Goal: Find specific page/section: Find specific page/section

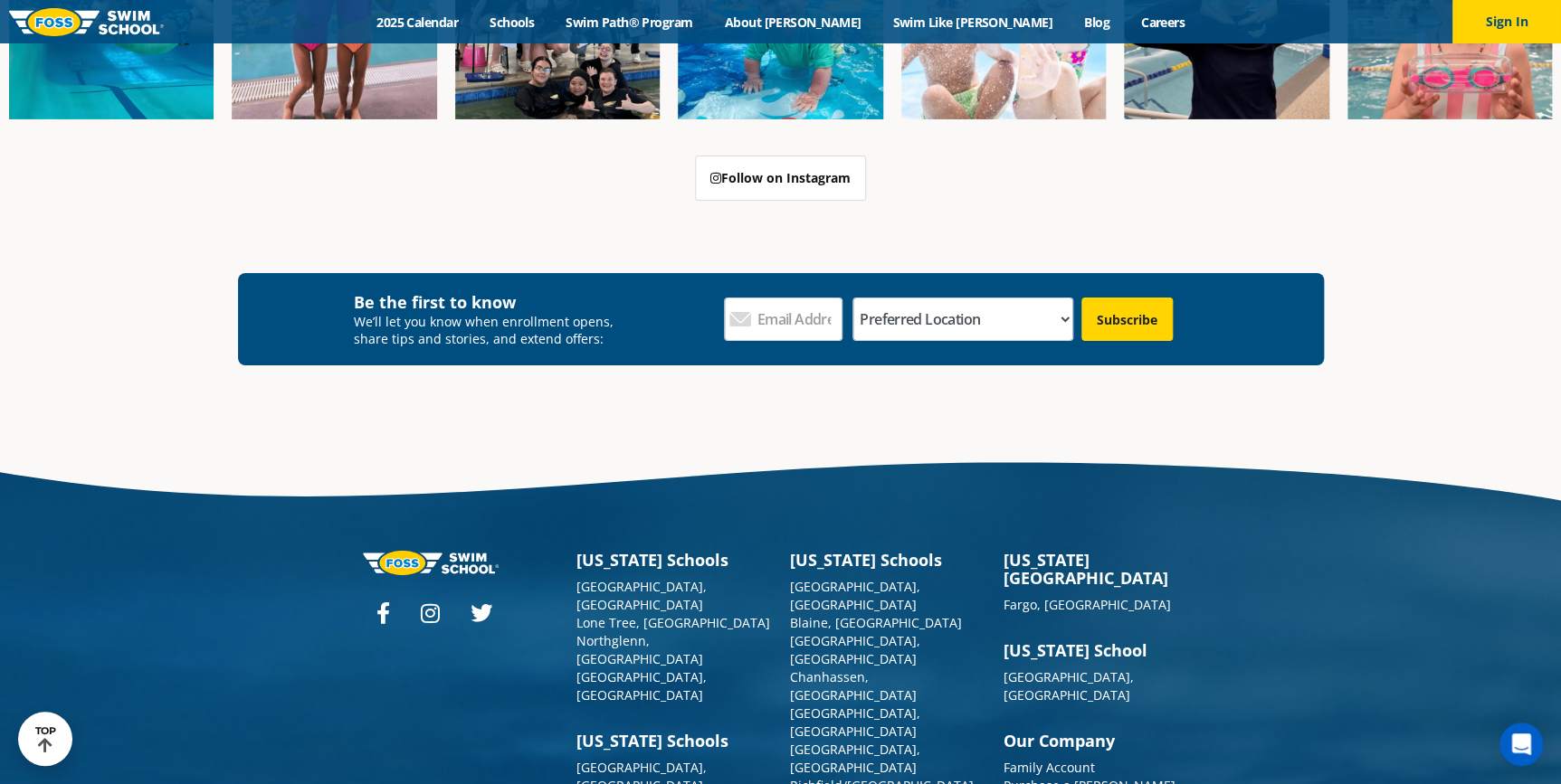
scroll to position [6444, 0]
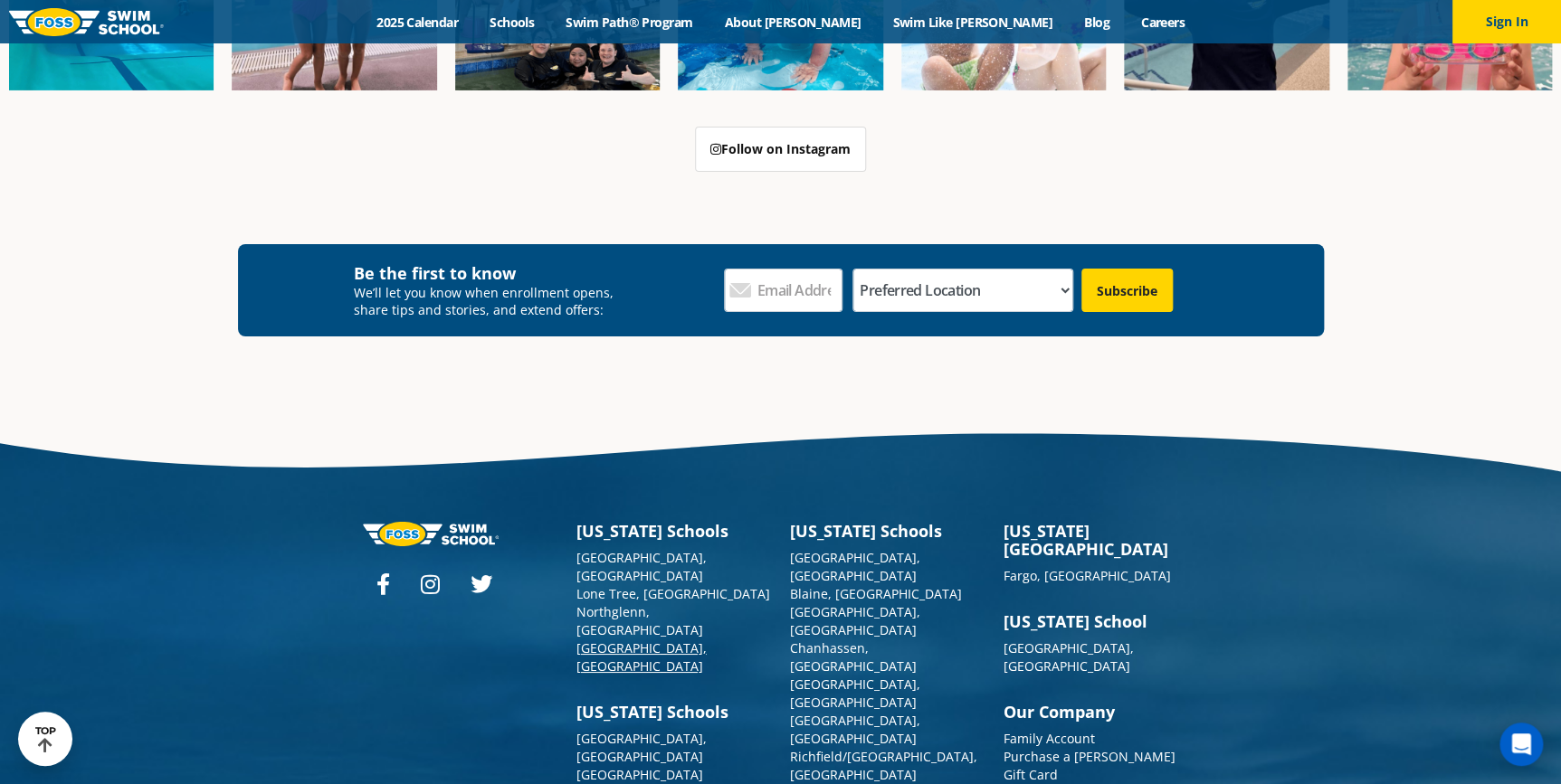
click at [633, 639] on link "[GEOGRAPHIC_DATA], [GEOGRAPHIC_DATA]" at bounding box center [641, 656] width 131 height 35
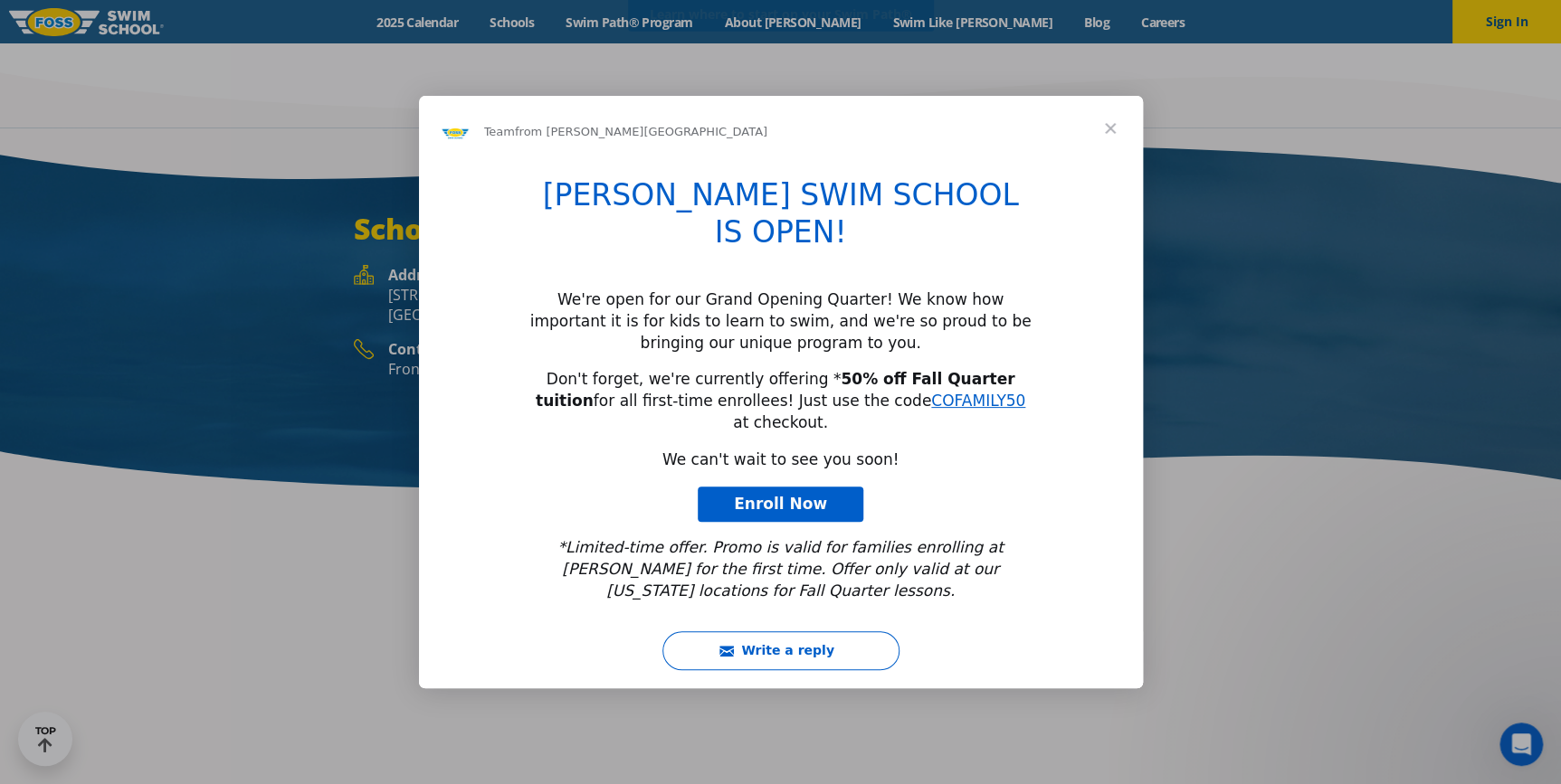
scroll to position [2687, 0]
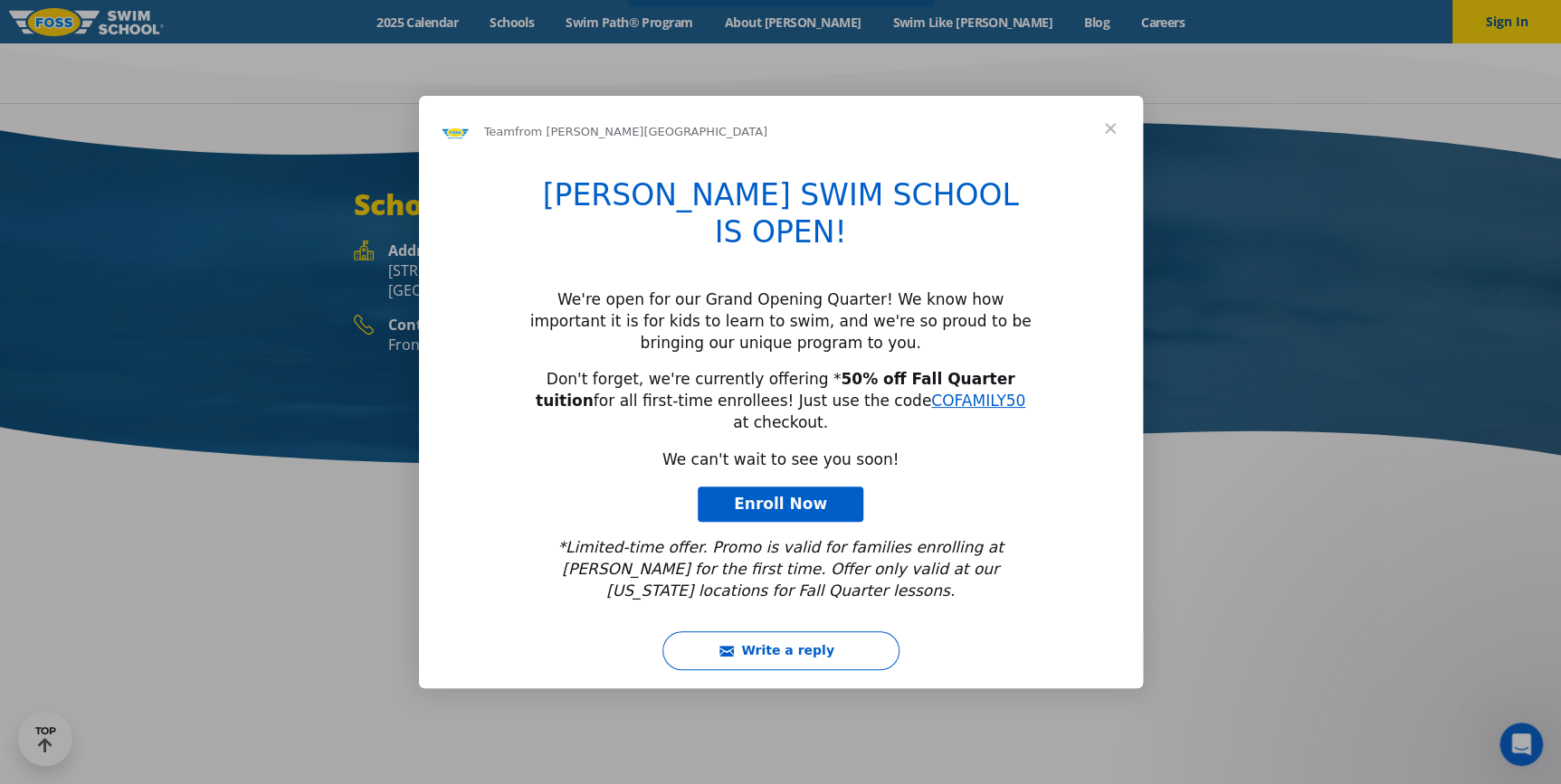
click at [1095, 161] on span "Close" at bounding box center [1110, 129] width 65 height 65
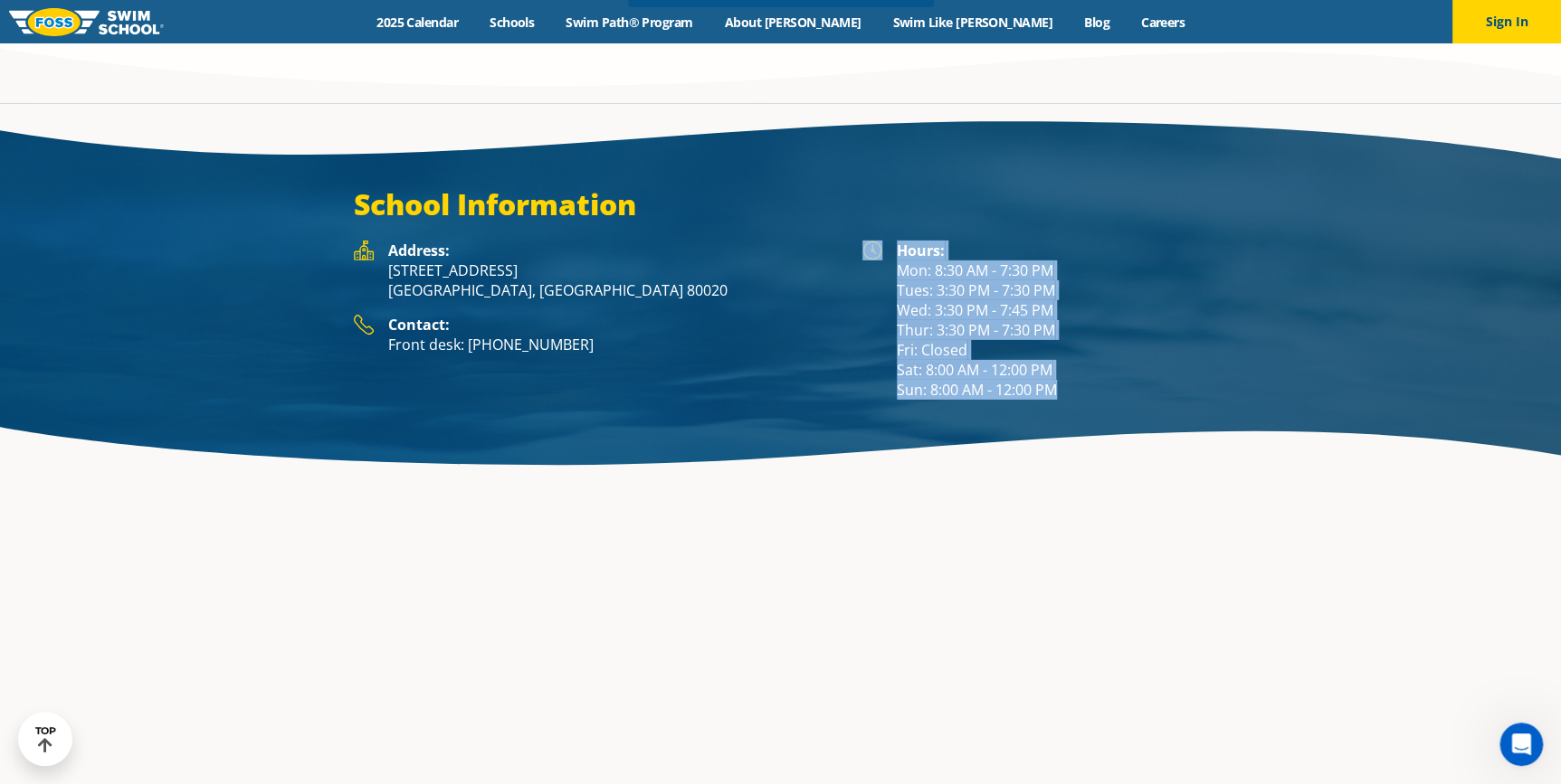
drag, startPoint x: 1084, startPoint y: 326, endPoint x: 864, endPoint y: 172, distance: 268.5
click at [864, 240] on div "Hours: Mon: 8:30 AM - 7:30 PM Tues: 3:30 PM - 7:30 PM Wed: 3:30 PM - 7:45 PM Th…" at bounding box center [1035, 320] width 345 height 159
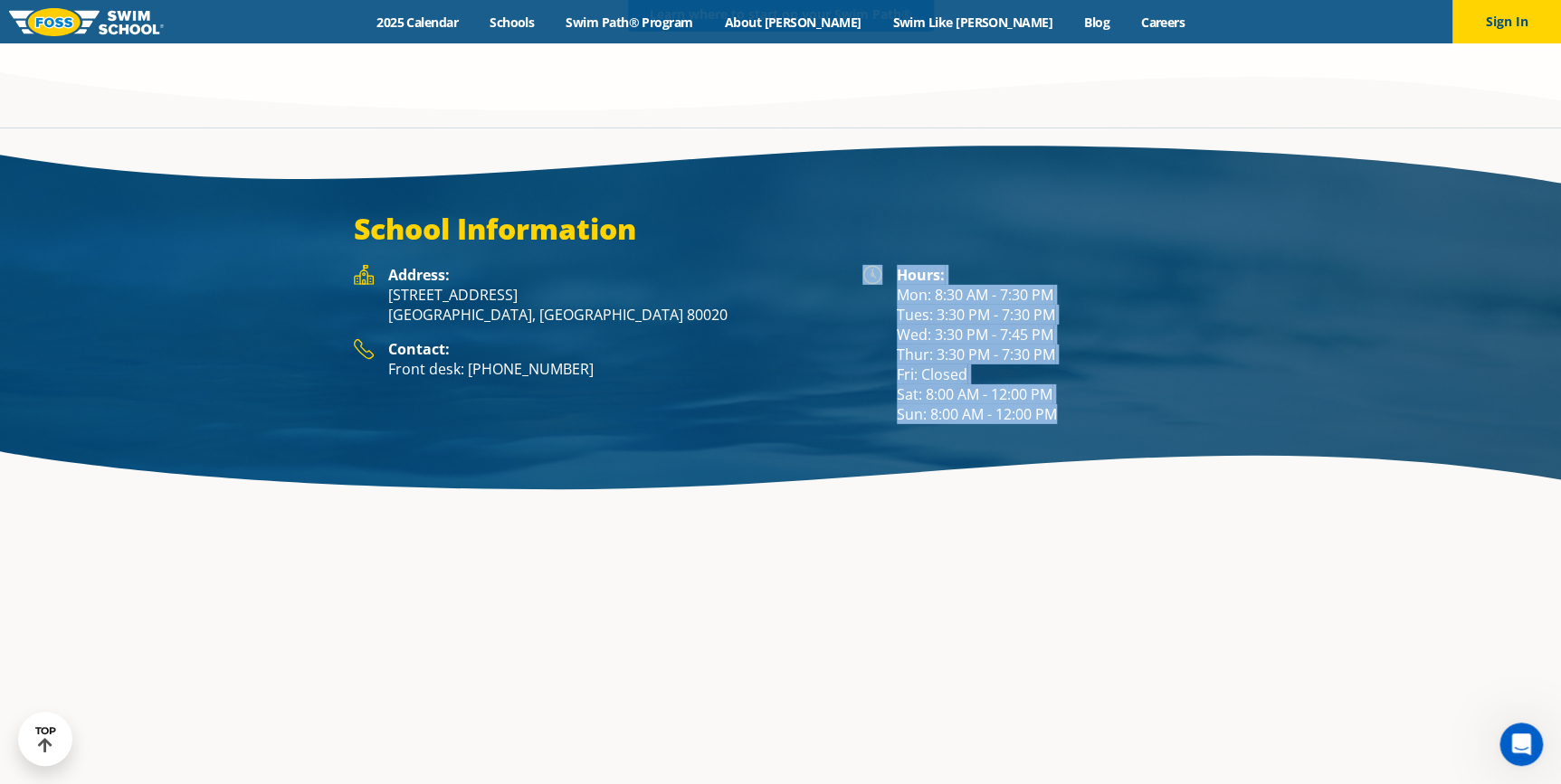
copy div "Hours: Mon: 8:30 AM - 7:30 PM Tues: 3:30 PM - 7:30 PM Wed: 3:30 PM - 7:45 PM Th…"
